Goal: Task Accomplishment & Management: Use online tool/utility

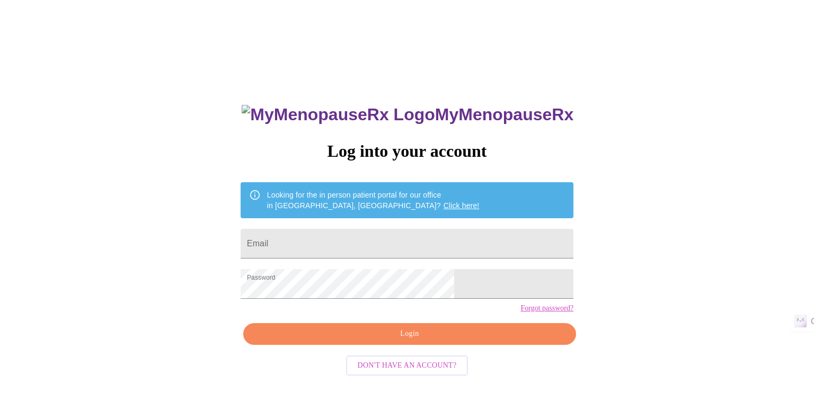
click at [413, 341] on span "Login" at bounding box center [409, 334] width 308 height 13
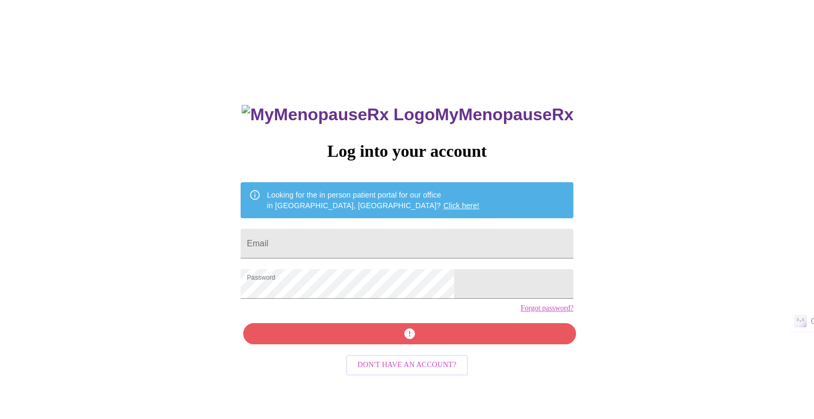
click at [561, 375] on div "MyMenopauseRx Log into your account Looking for the in person patient portal fo…" at bounding box center [407, 255] width 806 height 503
click at [383, 224] on form "Email" at bounding box center [407, 244] width 333 height 40
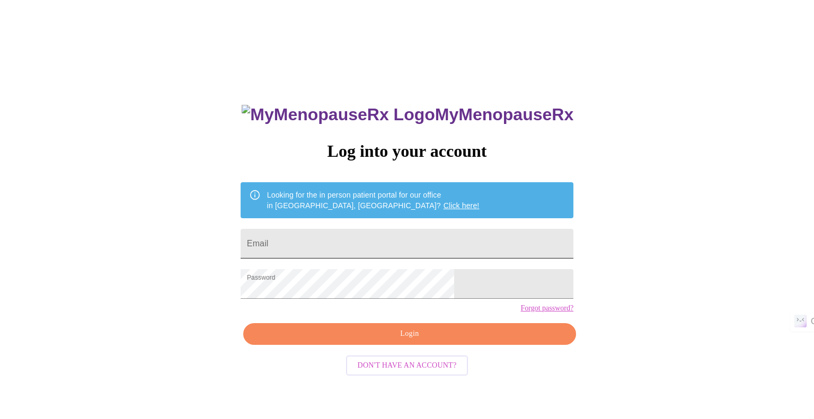
click at [366, 232] on input "Email" at bounding box center [407, 244] width 333 height 30
click at [350, 239] on input "Email" at bounding box center [407, 244] width 333 height 30
type input "[EMAIL_ADDRESS][DOMAIN_NAME]"
click at [398, 341] on span "Login" at bounding box center [409, 334] width 308 height 13
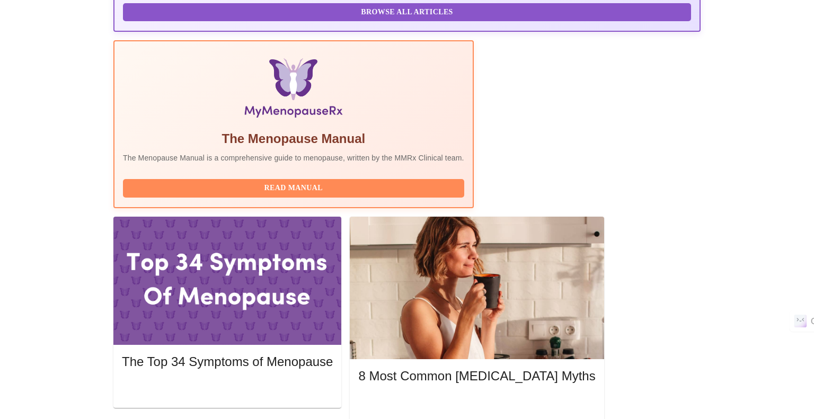
scroll to position [304, 0]
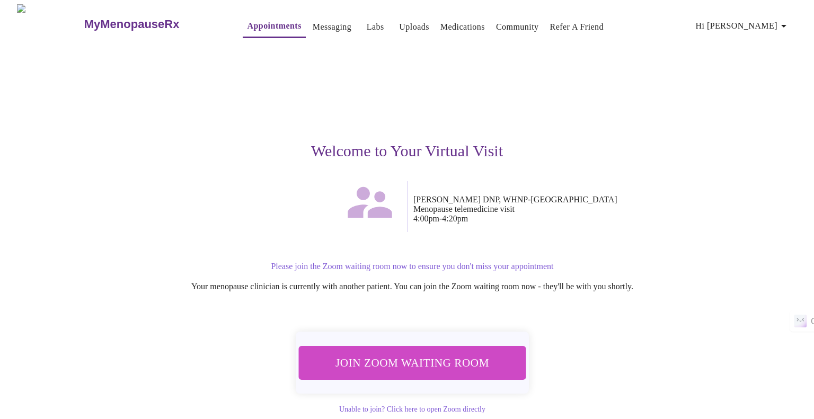
click at [442, 361] on span "Join Zoom Waiting Room" at bounding box center [412, 362] width 209 height 21
